Goal: Task Accomplishment & Management: Complete application form

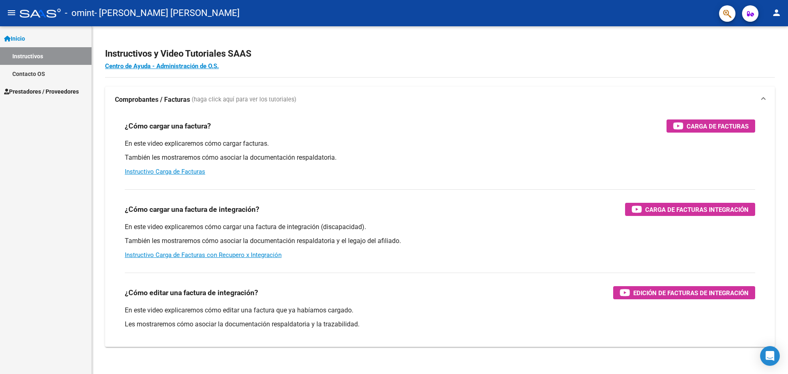
click at [29, 91] on span "Prestadores / Proveedores" at bounding box center [41, 91] width 75 height 9
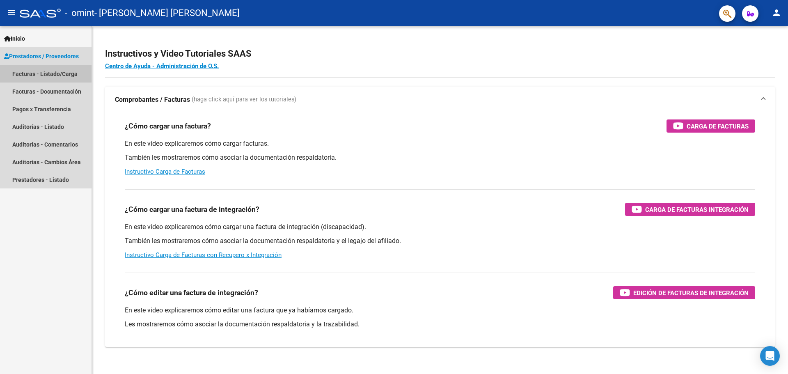
click at [39, 75] on link "Facturas - Listado/Carga" at bounding box center [45, 74] width 91 height 18
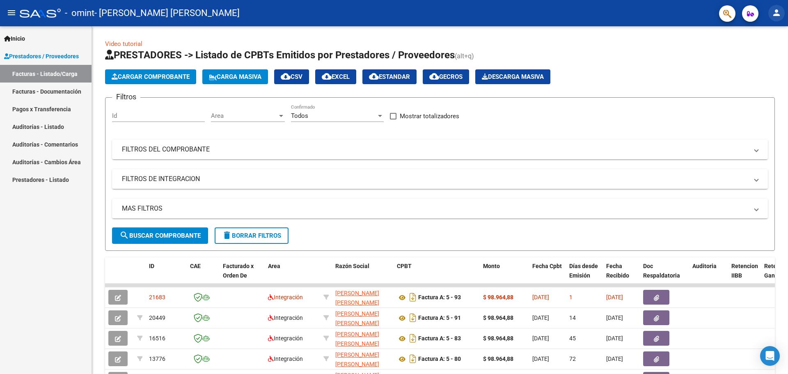
click at [777, 14] on mat-icon "person" at bounding box center [776, 13] width 10 height 10
click at [760, 52] on button "exit_to_app Salir" at bounding box center [759, 54] width 50 height 20
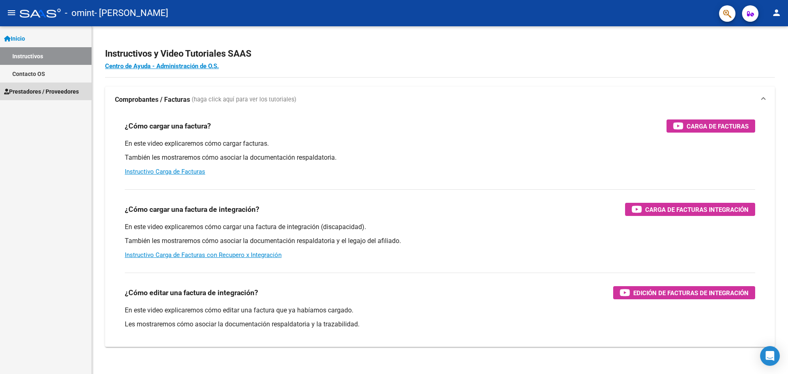
click at [59, 90] on span "Prestadores / Proveedores" at bounding box center [41, 91] width 75 height 9
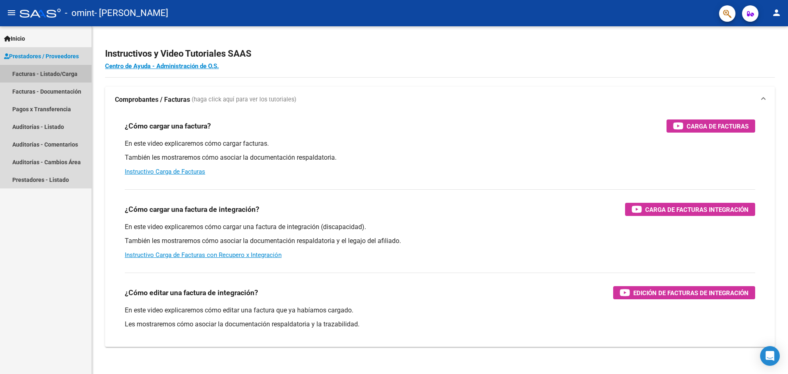
click at [33, 71] on link "Facturas - Listado/Carga" at bounding box center [45, 74] width 91 height 18
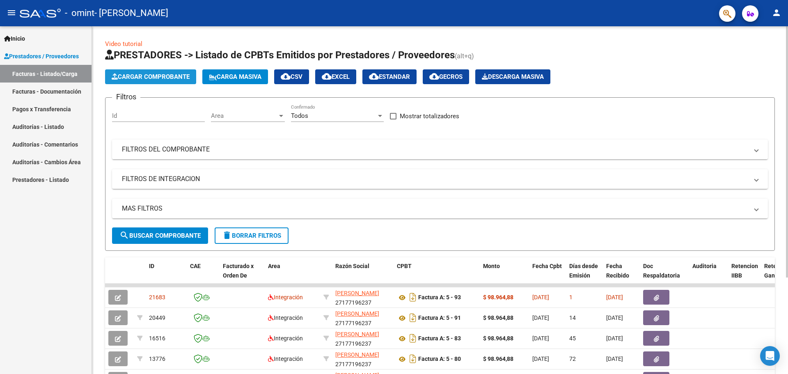
click at [164, 77] on span "Cargar Comprobante" at bounding box center [151, 76] width 78 height 7
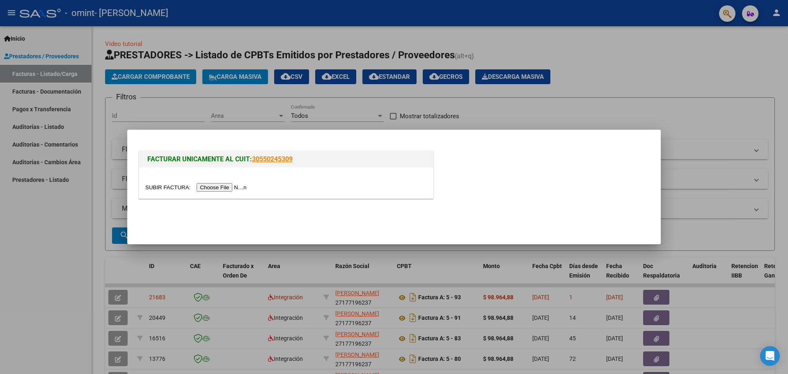
click at [217, 187] on input "file" at bounding box center [197, 187] width 104 height 9
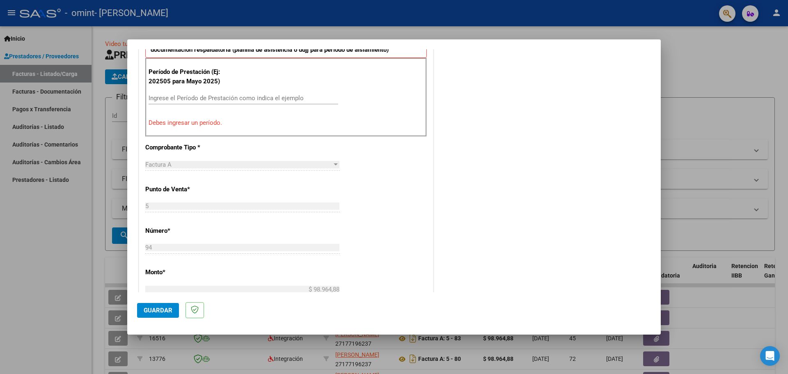
scroll to position [246, 0]
click at [155, 311] on span "Guardar" at bounding box center [158, 309] width 29 height 7
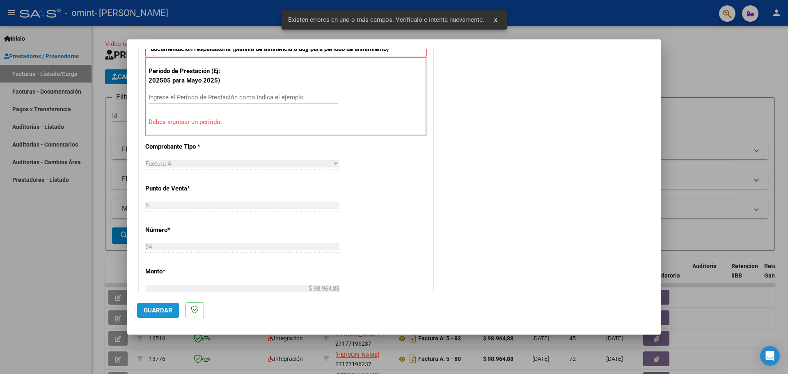
scroll to position [164, 0]
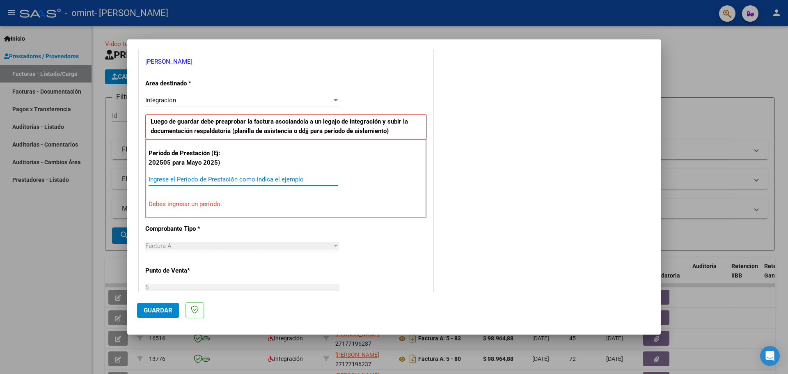
click at [160, 180] on input "Ingrese el Período de Prestación como indica el ejemplo" at bounding box center [242, 179] width 189 height 7
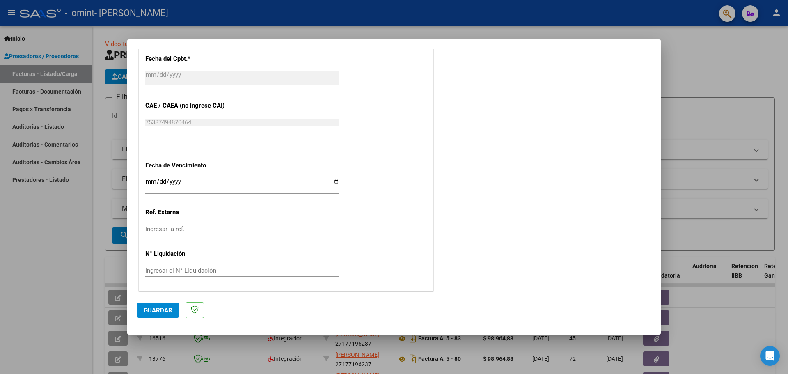
scroll to position [479, 0]
type input "202507"
click at [148, 309] on span "Guardar" at bounding box center [158, 309] width 29 height 7
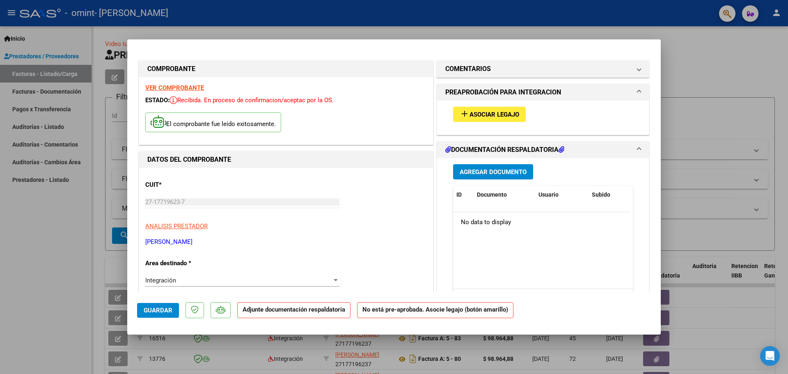
click at [495, 115] on span "Asociar Legajo" at bounding box center [494, 114] width 50 height 7
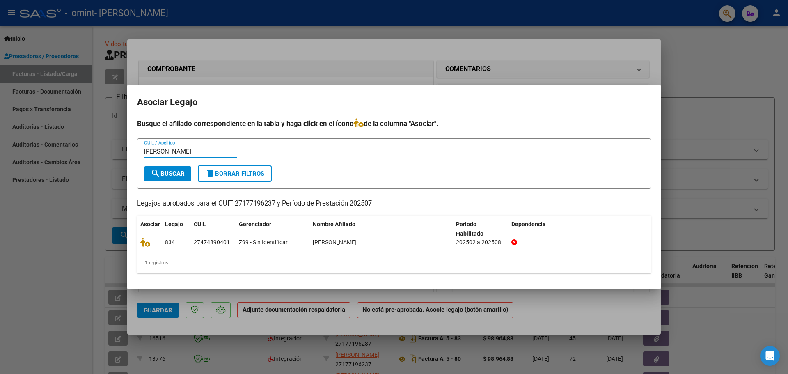
type input "[PERSON_NAME]"
click at [180, 175] on span "search Buscar" at bounding box center [168, 173] width 34 height 7
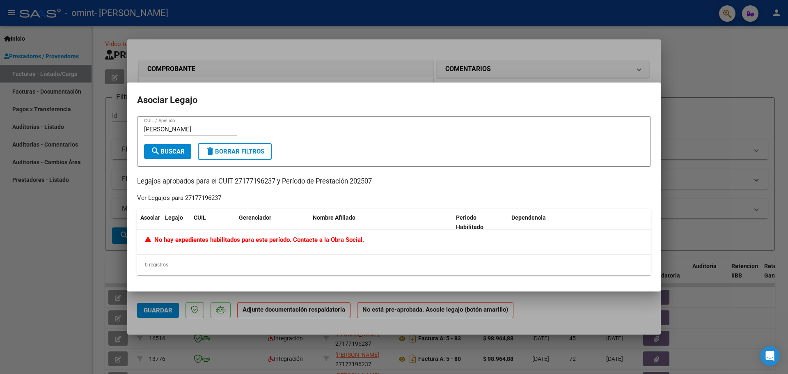
click at [175, 152] on span "search Buscar" at bounding box center [168, 151] width 34 height 7
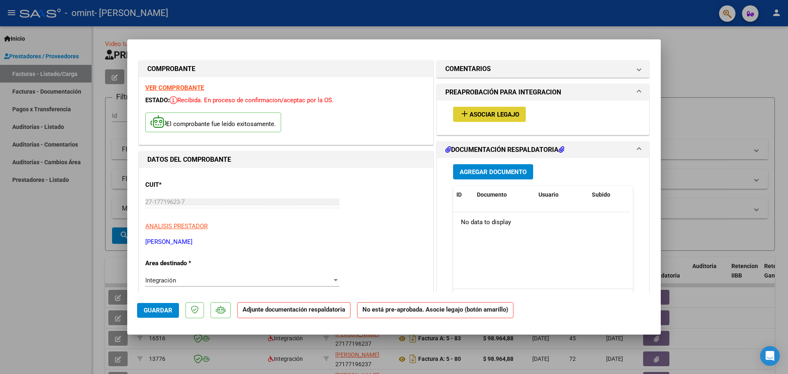
click at [476, 172] on span "Agregar Documento" at bounding box center [492, 171] width 67 height 7
click at [560, 150] on icon at bounding box center [561, 149] width 6 height 7
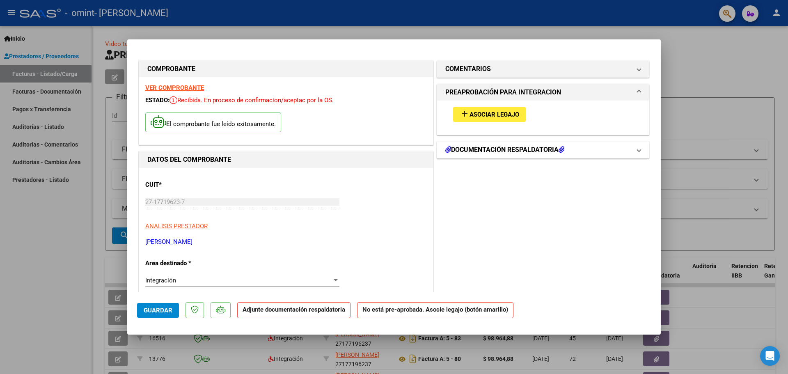
click at [637, 151] on span at bounding box center [638, 150] width 3 height 10
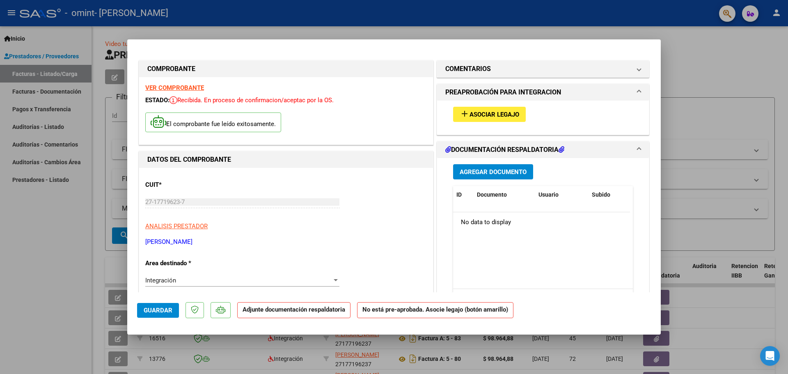
click at [590, 151] on mat-panel-title "DOCUMENTACIÓN RESPALDATORIA" at bounding box center [537, 150] width 185 height 10
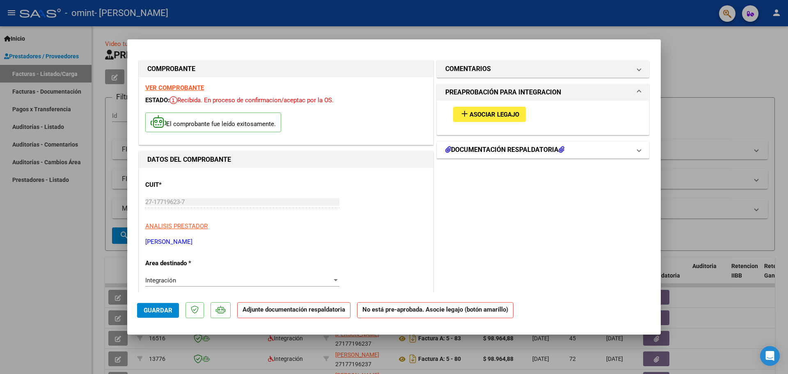
click at [475, 145] on h1 "DOCUMENTACIÓN RESPALDATORIA" at bounding box center [504, 150] width 119 height 10
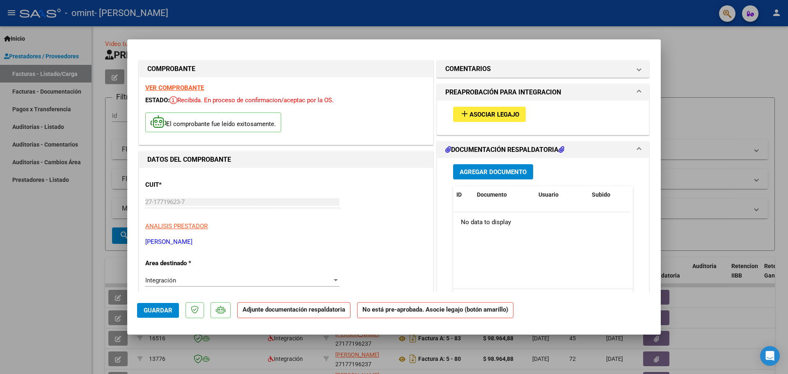
click at [480, 171] on span "Agregar Documento" at bounding box center [492, 171] width 67 height 7
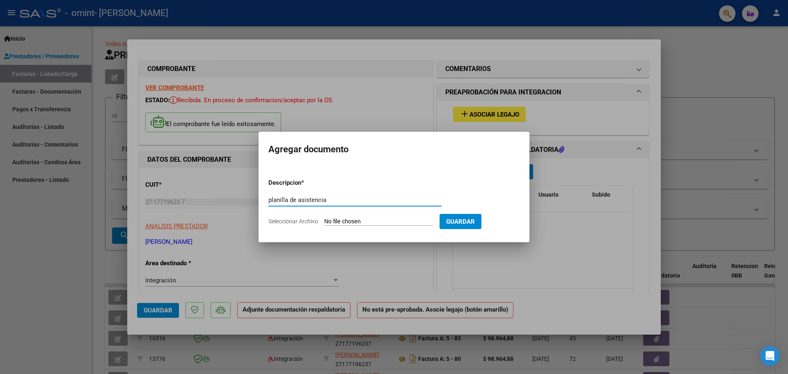
type input "planilla de asistencia"
click at [305, 221] on span "Seleccionar Archivo" at bounding box center [293, 221] width 50 height 7
click at [324, 221] on input "Seleccionar Archivo" at bounding box center [378, 222] width 109 height 8
type input "C:\fakepath\07-2025 Documento_2025-09-17_143941.pdf"
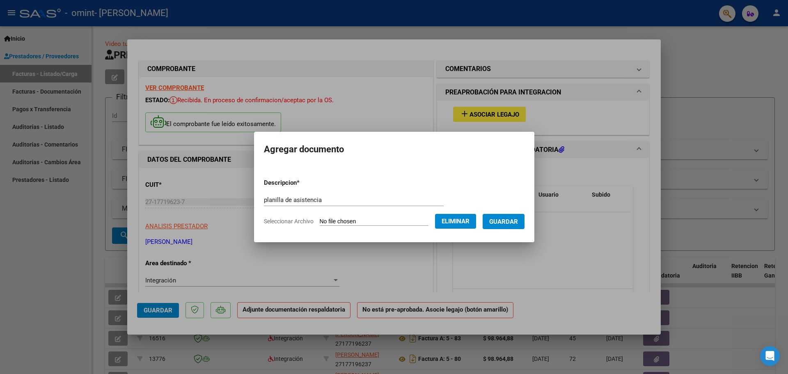
click at [507, 223] on span "Guardar" at bounding box center [503, 221] width 29 height 7
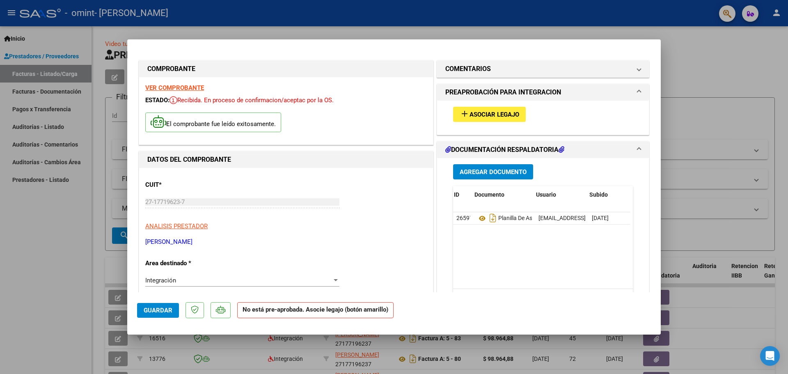
scroll to position [0, 41]
click at [461, 114] on mat-icon "add" at bounding box center [464, 114] width 10 height 10
type input "$ 0,00"
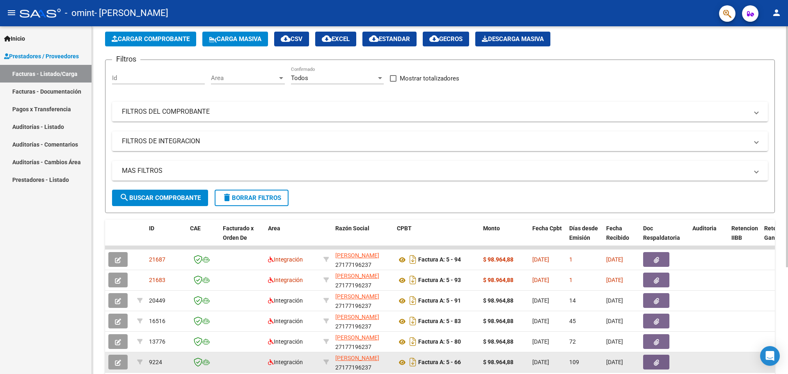
scroll to position [0, 0]
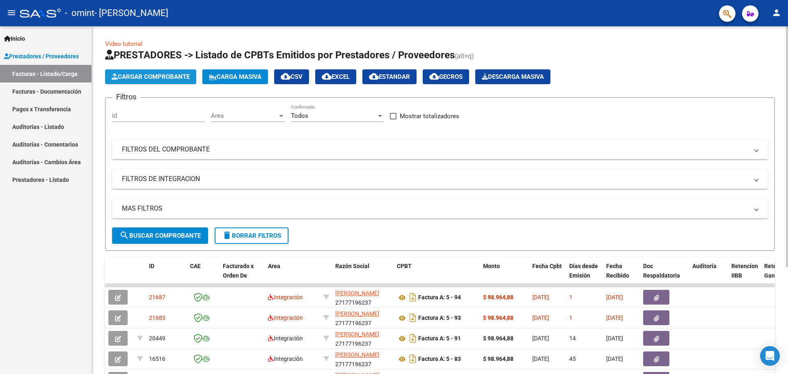
click at [156, 74] on span "Cargar Comprobante" at bounding box center [151, 76] width 78 height 7
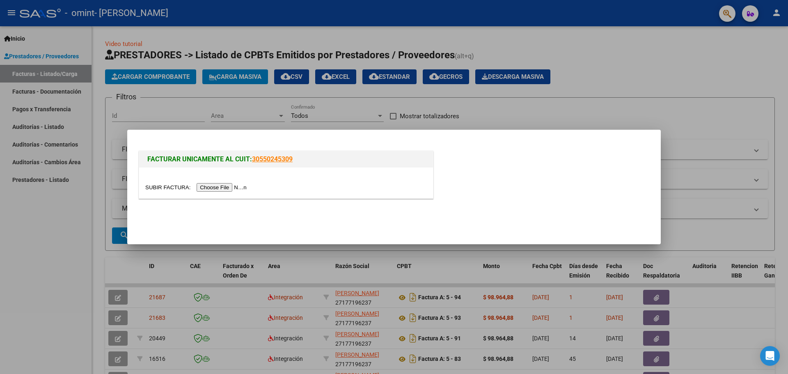
click at [220, 187] on input "file" at bounding box center [197, 187] width 104 height 9
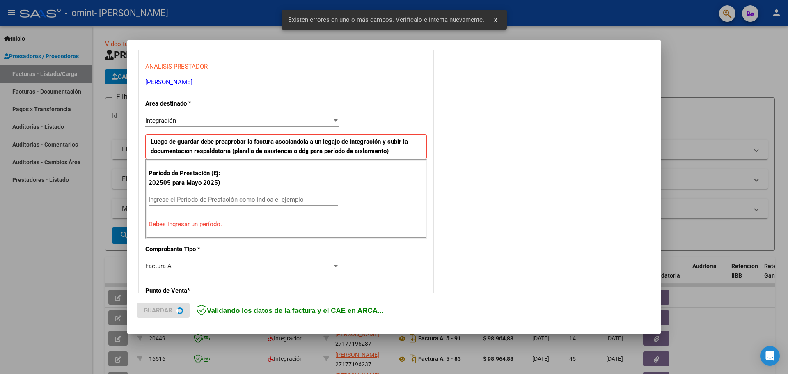
scroll to position [149, 0]
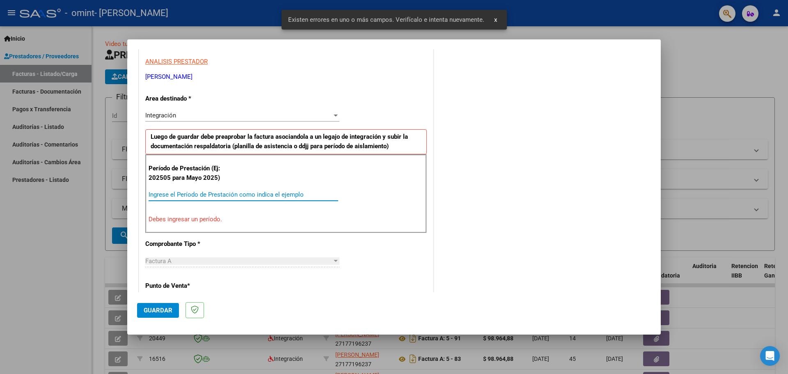
click at [186, 194] on input "Ingrese el Período de Prestación como indica el ejemplo" at bounding box center [242, 194] width 189 height 7
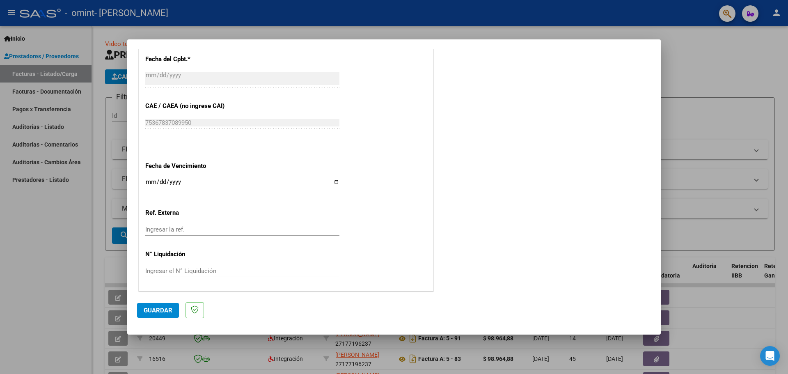
scroll to position [479, 0]
type input "202508"
click at [166, 310] on span "Guardar" at bounding box center [158, 309] width 29 height 7
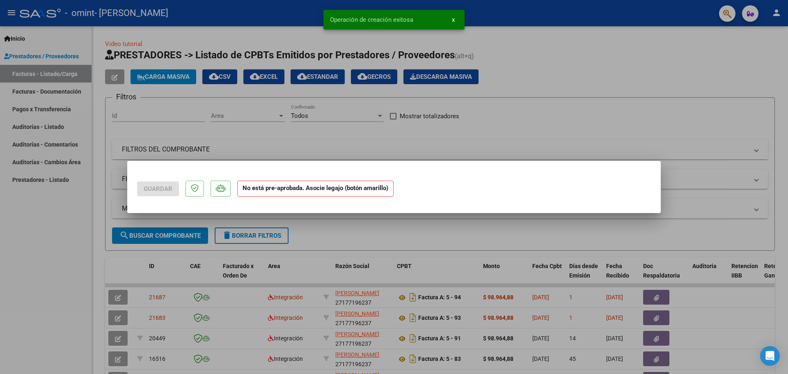
scroll to position [0, 0]
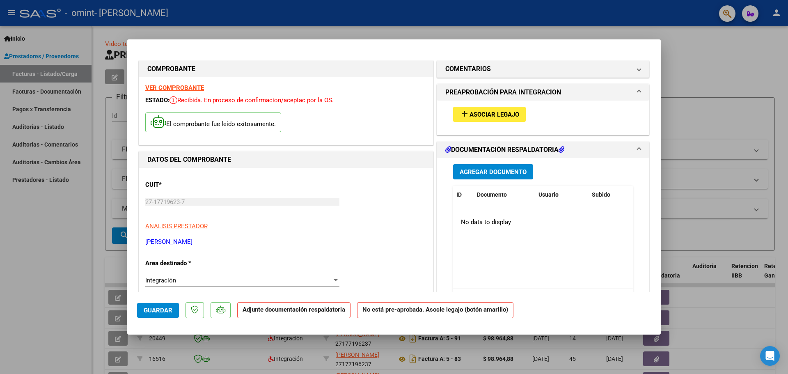
click at [485, 174] on span "Agregar Documento" at bounding box center [492, 171] width 67 height 7
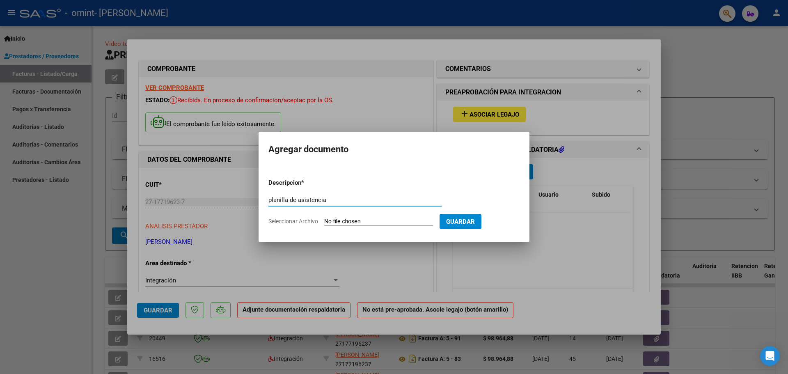
type input "planilla de asistencia"
click at [312, 221] on span "Seleccionar Archivo" at bounding box center [293, 221] width 50 height 7
click at [324, 221] on input "Seleccionar Archivo" at bounding box center [378, 222] width 109 height 8
type input "C:\fakepath\08-2025 Documento_2025-09-17_142231.pdf"
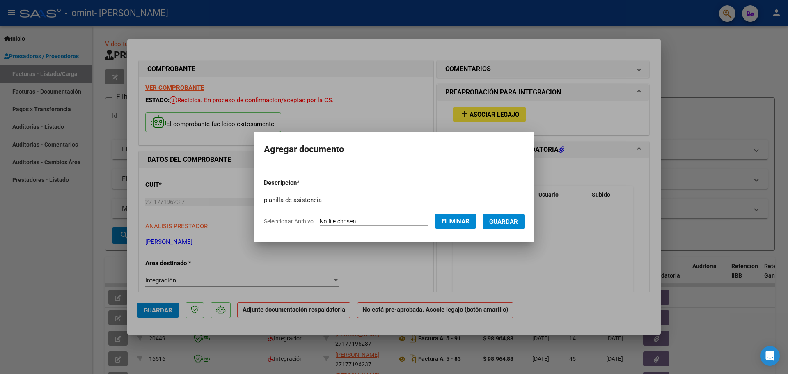
click at [511, 219] on span "Guardar" at bounding box center [503, 221] width 29 height 7
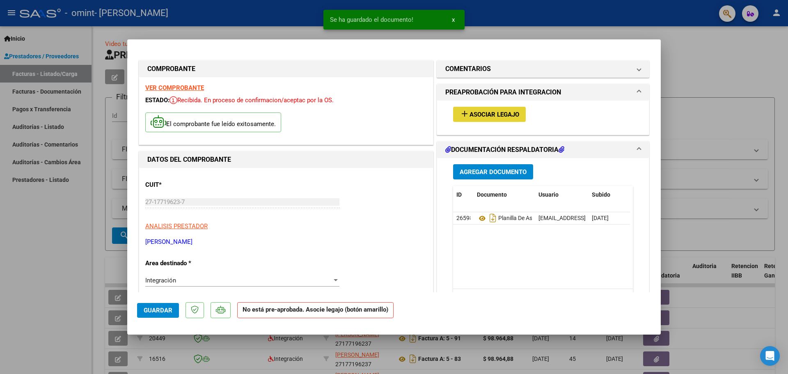
click at [514, 114] on span "Asociar Legajo" at bounding box center [494, 114] width 50 height 7
type input "$ 0,00"
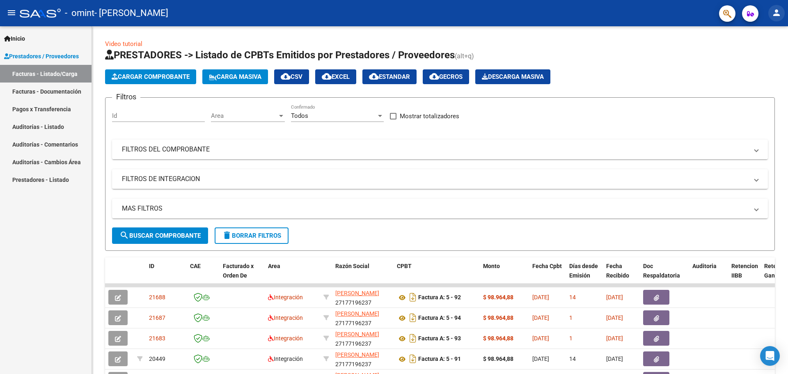
click at [776, 15] on mat-icon "person" at bounding box center [776, 13] width 10 height 10
click at [766, 53] on button "exit_to_app Salir" at bounding box center [759, 54] width 50 height 20
